Goal: Find specific page/section: Find specific page/section

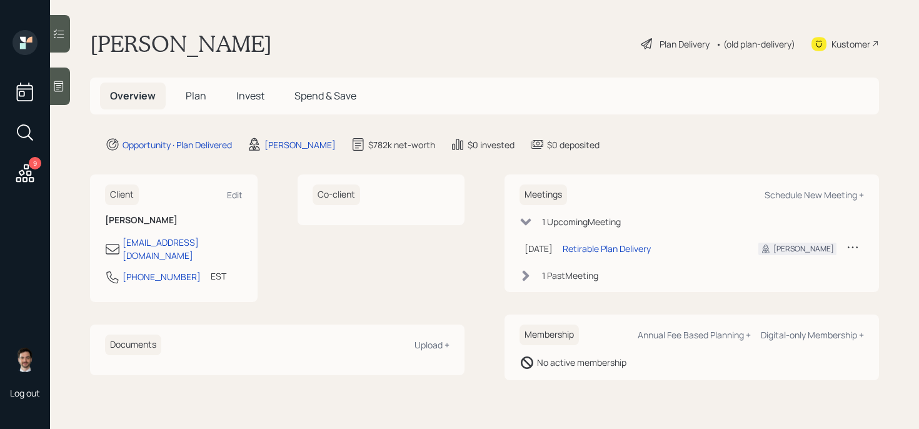
click at [677, 36] on div "Plan Delivery" at bounding box center [675, 43] width 71 height 15
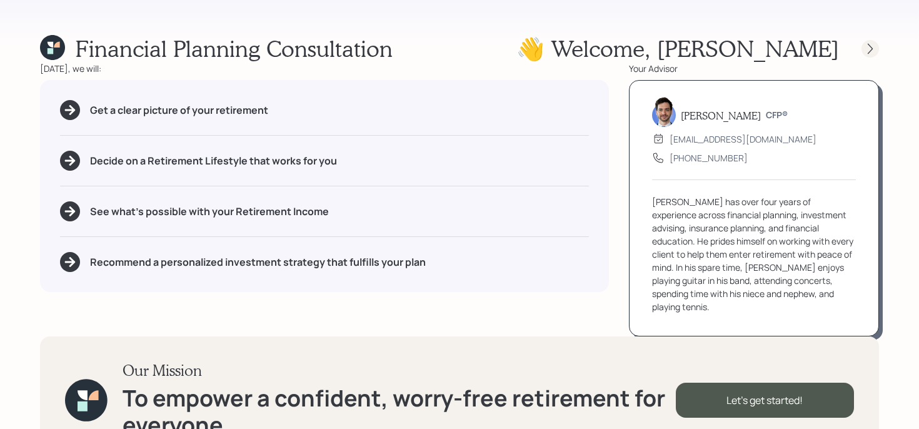
click at [876, 52] on icon at bounding box center [870, 49] width 13 height 13
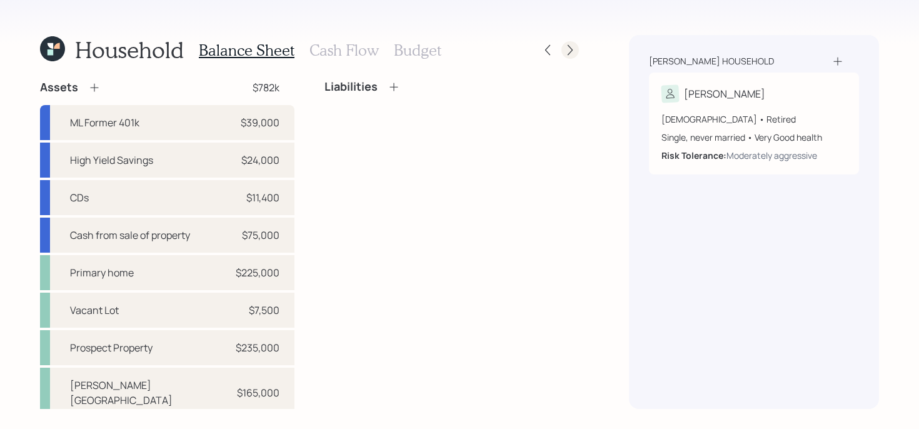
click at [572, 51] on icon at bounding box center [570, 50] width 13 height 13
